Goal: Entertainment & Leisure: Browse casually

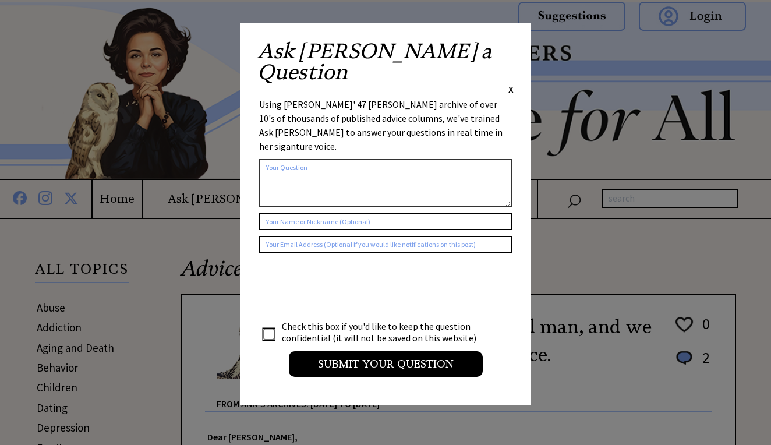
click at [506, 45] on div "Ask [PERSON_NAME] a Question X" at bounding box center [386, 68] width 256 height 55
click at [510, 83] on span "X" at bounding box center [511, 89] width 5 height 12
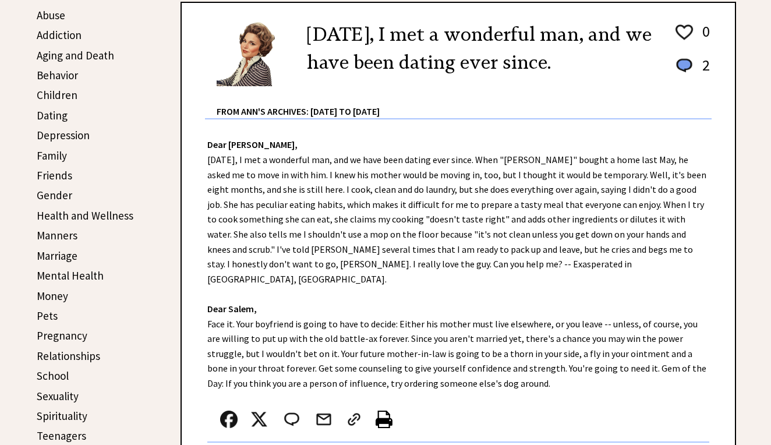
scroll to position [304, 0]
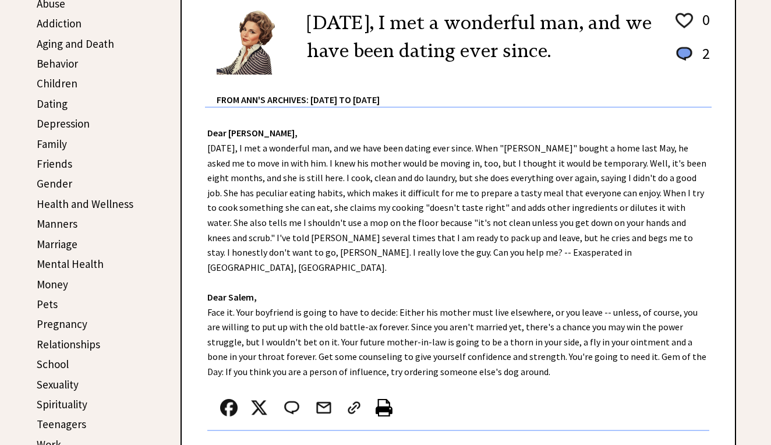
click at [89, 342] on link "Relationships" at bounding box center [69, 344] width 64 height 14
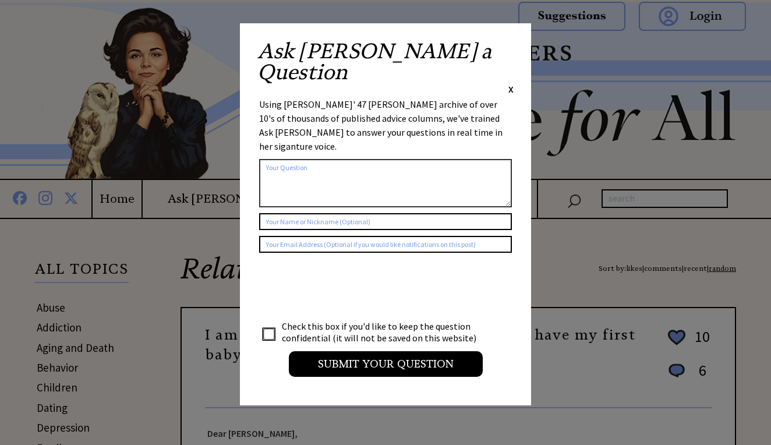
click at [507, 49] on div "Ask [PERSON_NAME] a Question X" at bounding box center [386, 68] width 256 height 55
click at [510, 83] on span "X" at bounding box center [511, 89] width 5 height 12
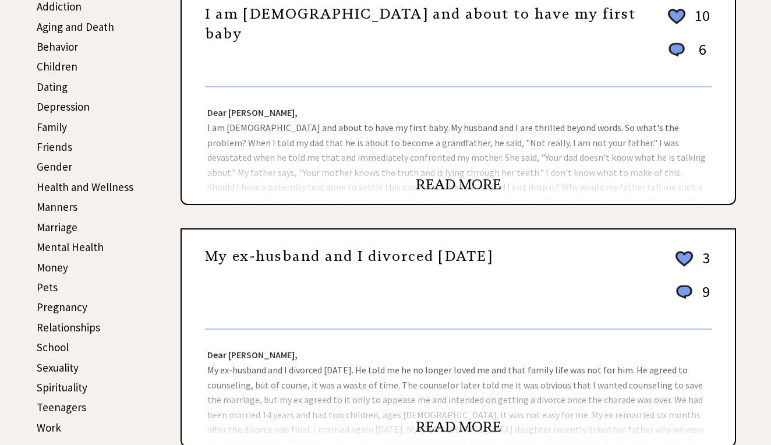
scroll to position [324, 0]
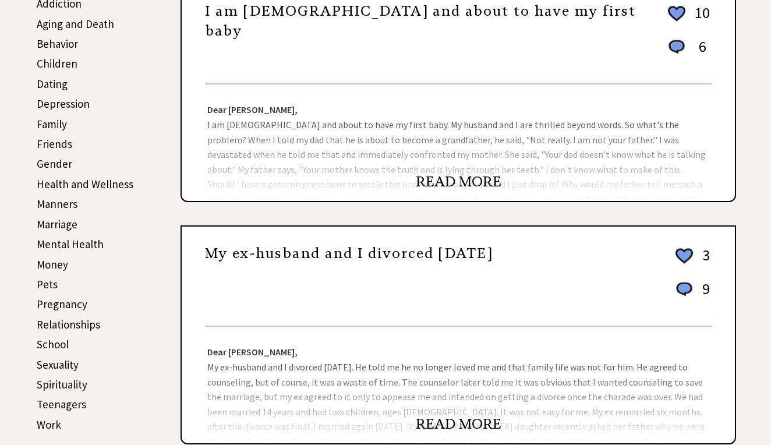
click at [449, 176] on link "READ MORE" at bounding box center [459, 181] width 86 height 17
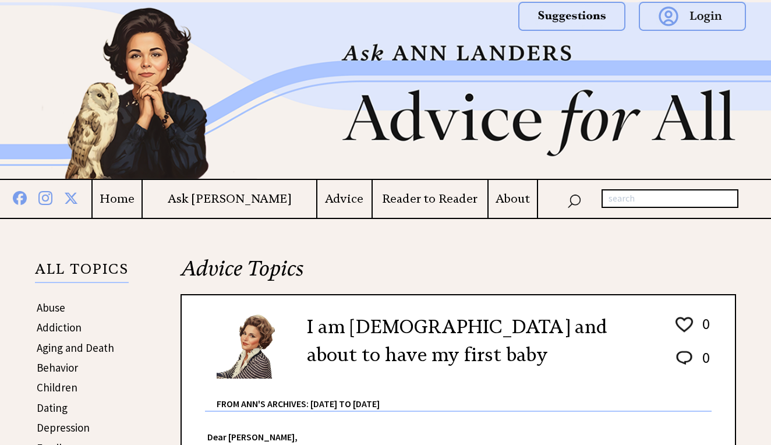
click at [99, 108] on img at bounding box center [385, 90] width 771 height 177
click at [176, 108] on img at bounding box center [385, 90] width 771 height 177
click at [468, 56] on img at bounding box center [385, 90] width 771 height 177
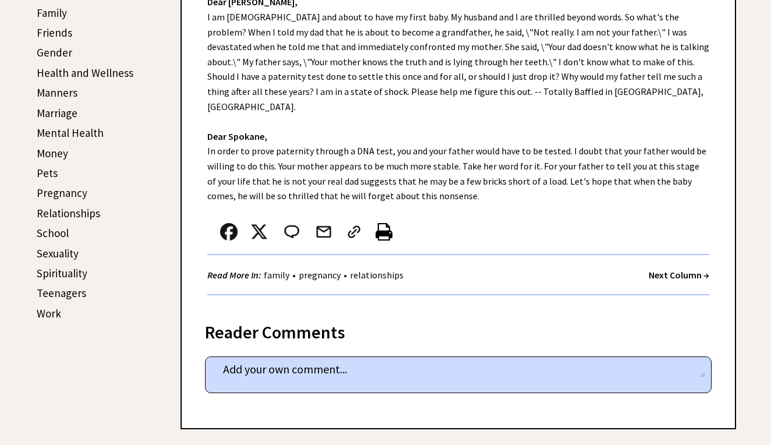
scroll to position [547, 0]
